Goal: Information Seeking & Learning: Stay updated

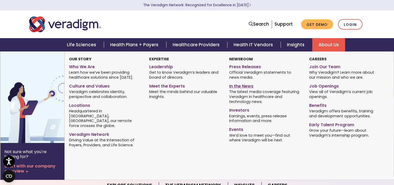
click at [245, 87] on link "In the News" at bounding box center [265, 85] width 72 height 8
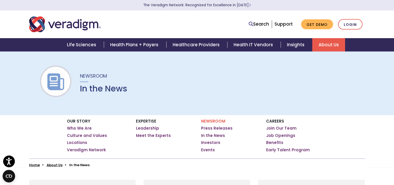
click at [138, 114] on div "Newsroom In the News" at bounding box center [197, 83] width 394 height 64
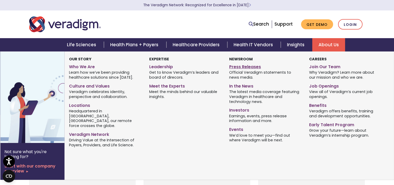
click at [243, 68] on link "Press Releases" at bounding box center [265, 66] width 72 height 8
